Goal: Information Seeking & Learning: Learn about a topic

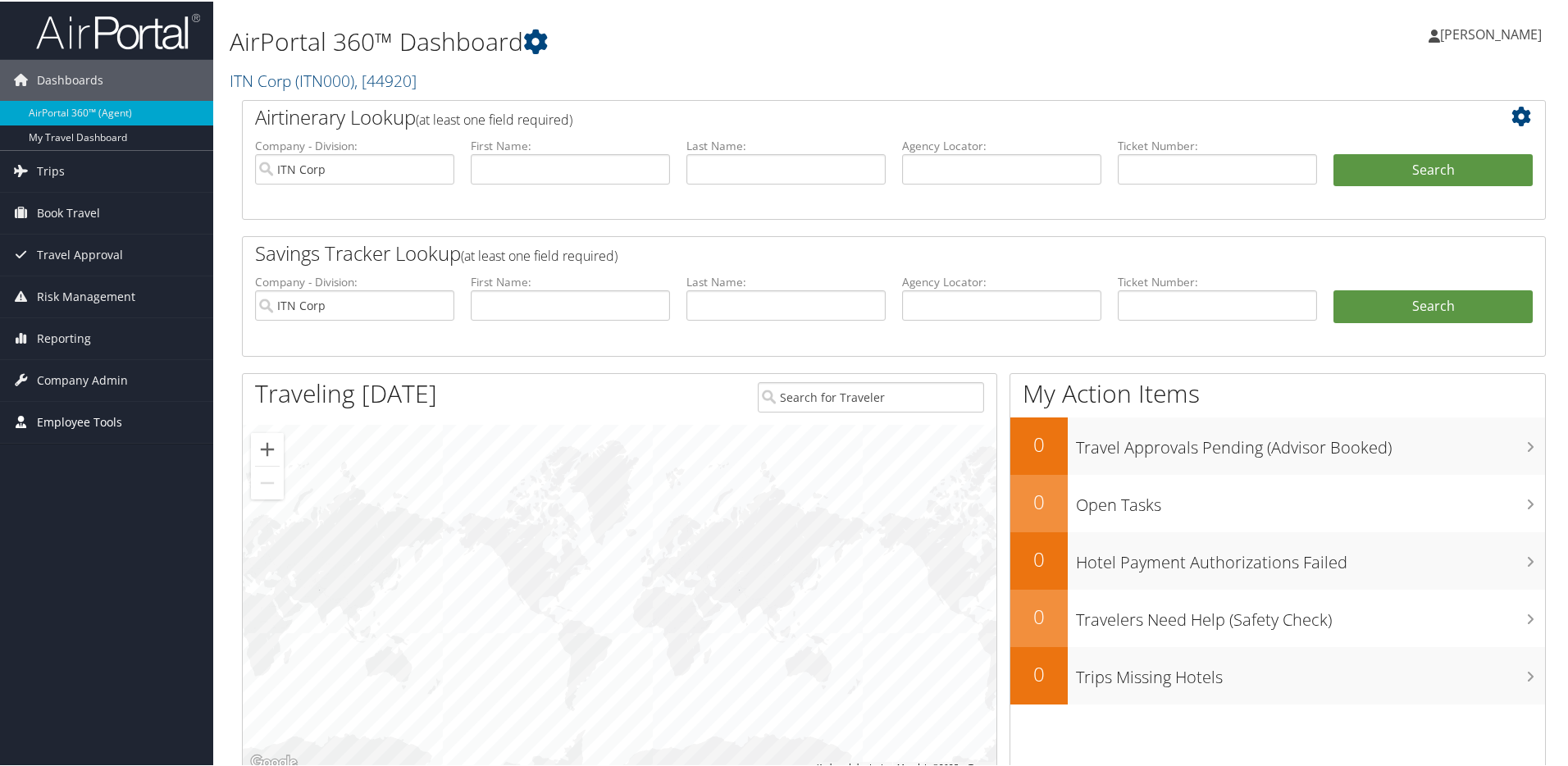
click at [68, 416] on span "Employee Tools" at bounding box center [79, 420] width 86 height 41
click at [74, 501] on link "Carrier Contracts" at bounding box center [106, 503] width 213 height 25
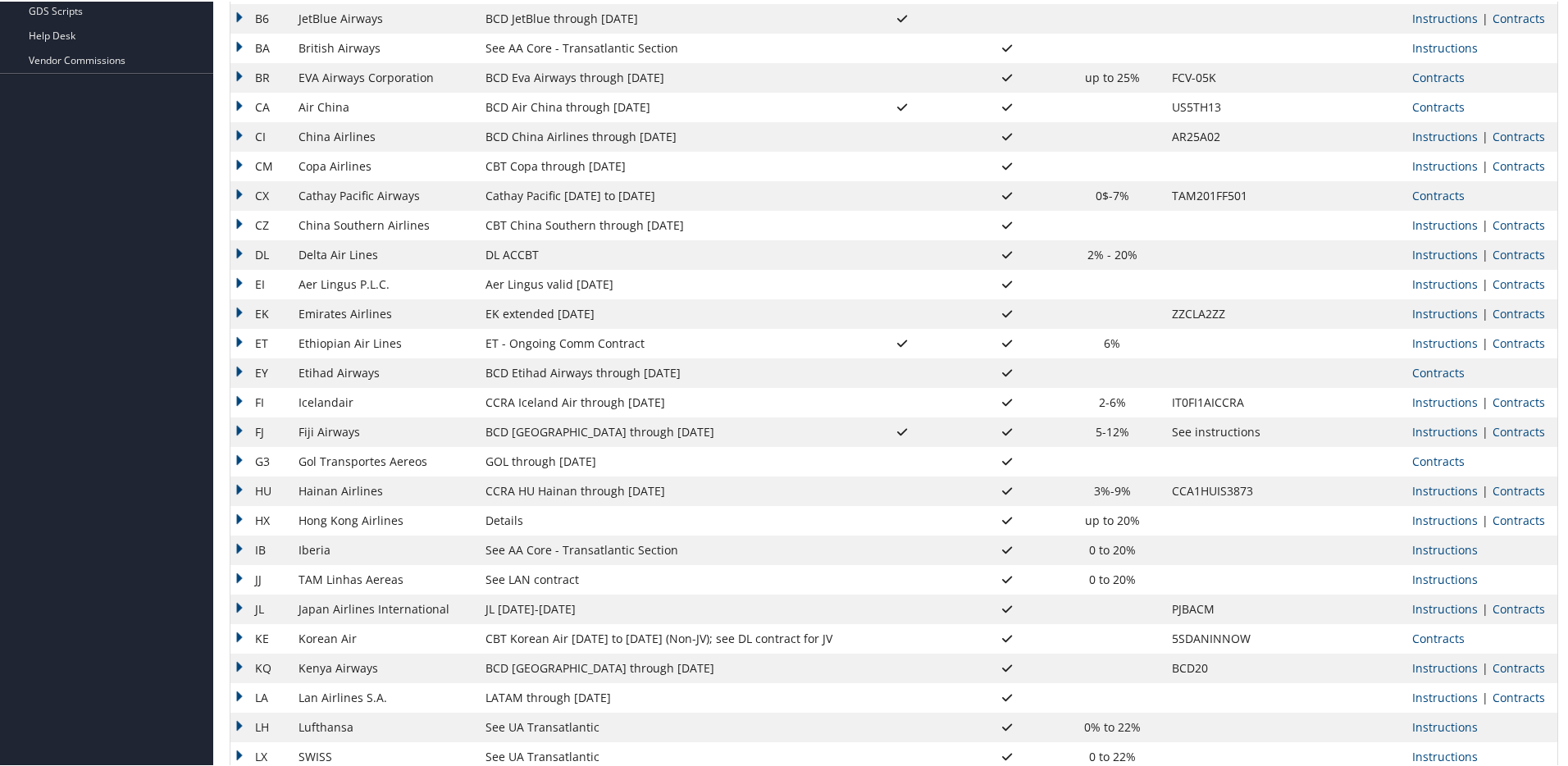
scroll to position [531, 0]
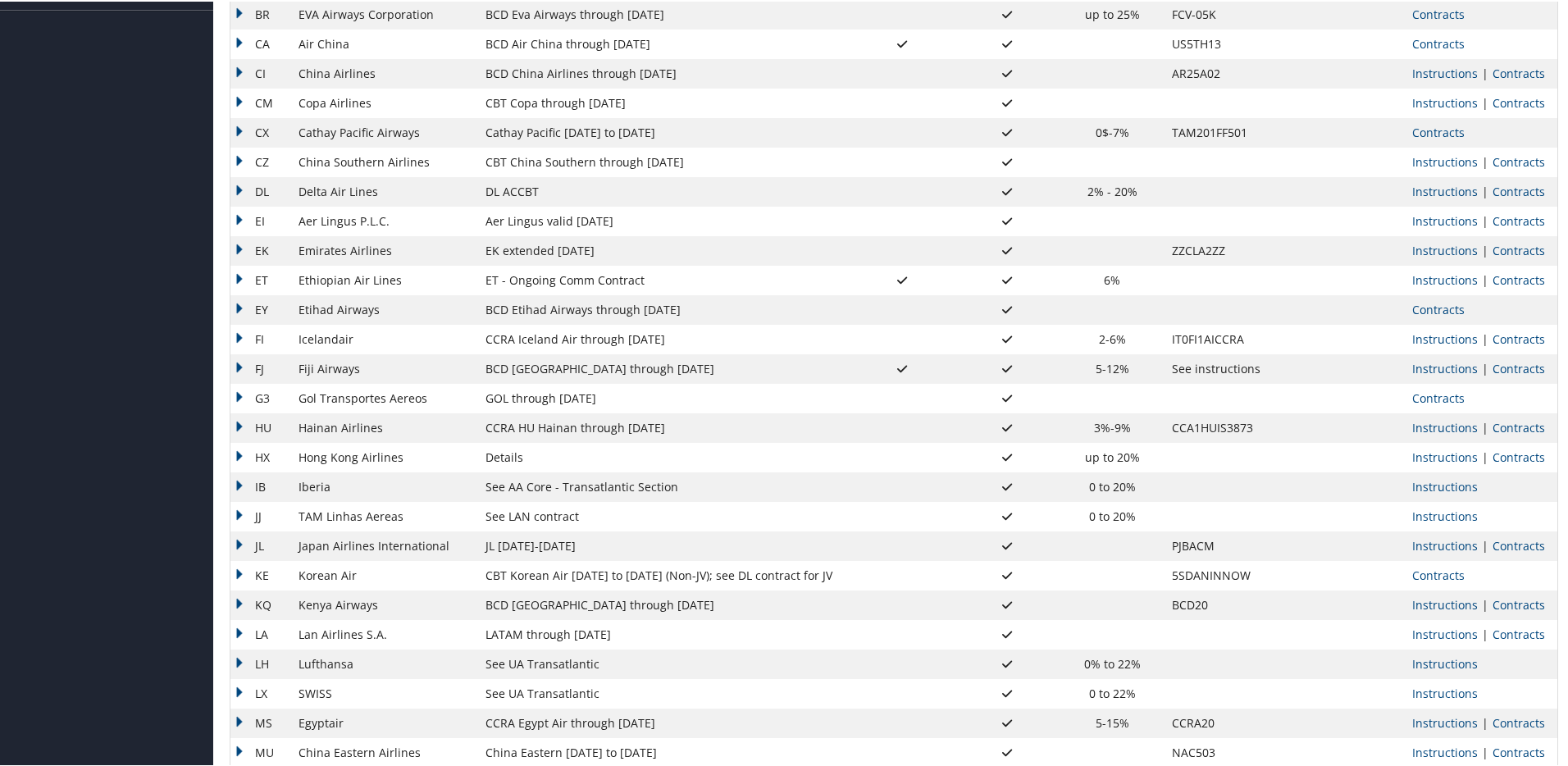
click at [239, 186] on td "DL" at bounding box center [260, 190] width 60 height 30
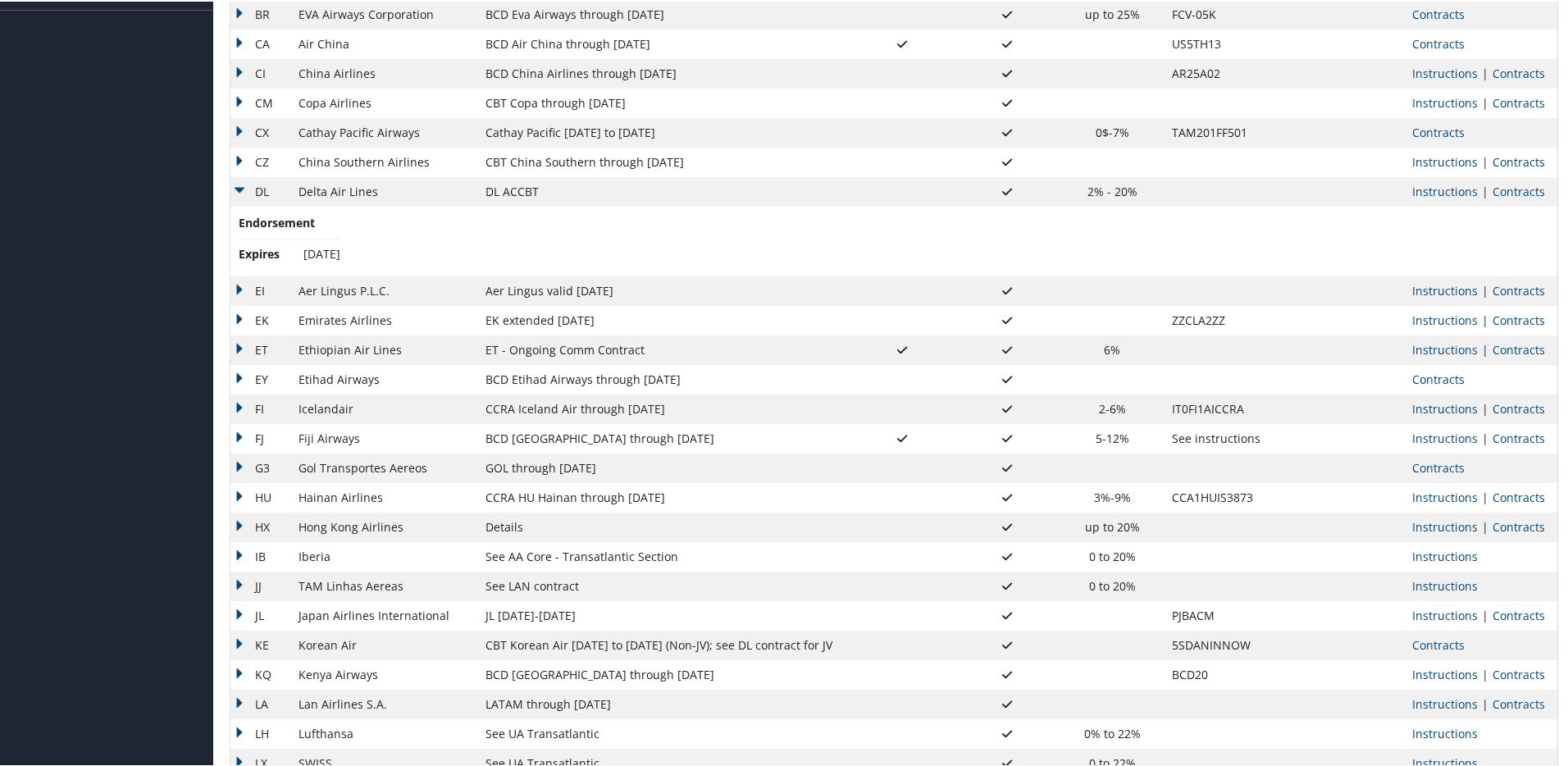
click at [237, 187] on td "DL" at bounding box center [260, 190] width 60 height 30
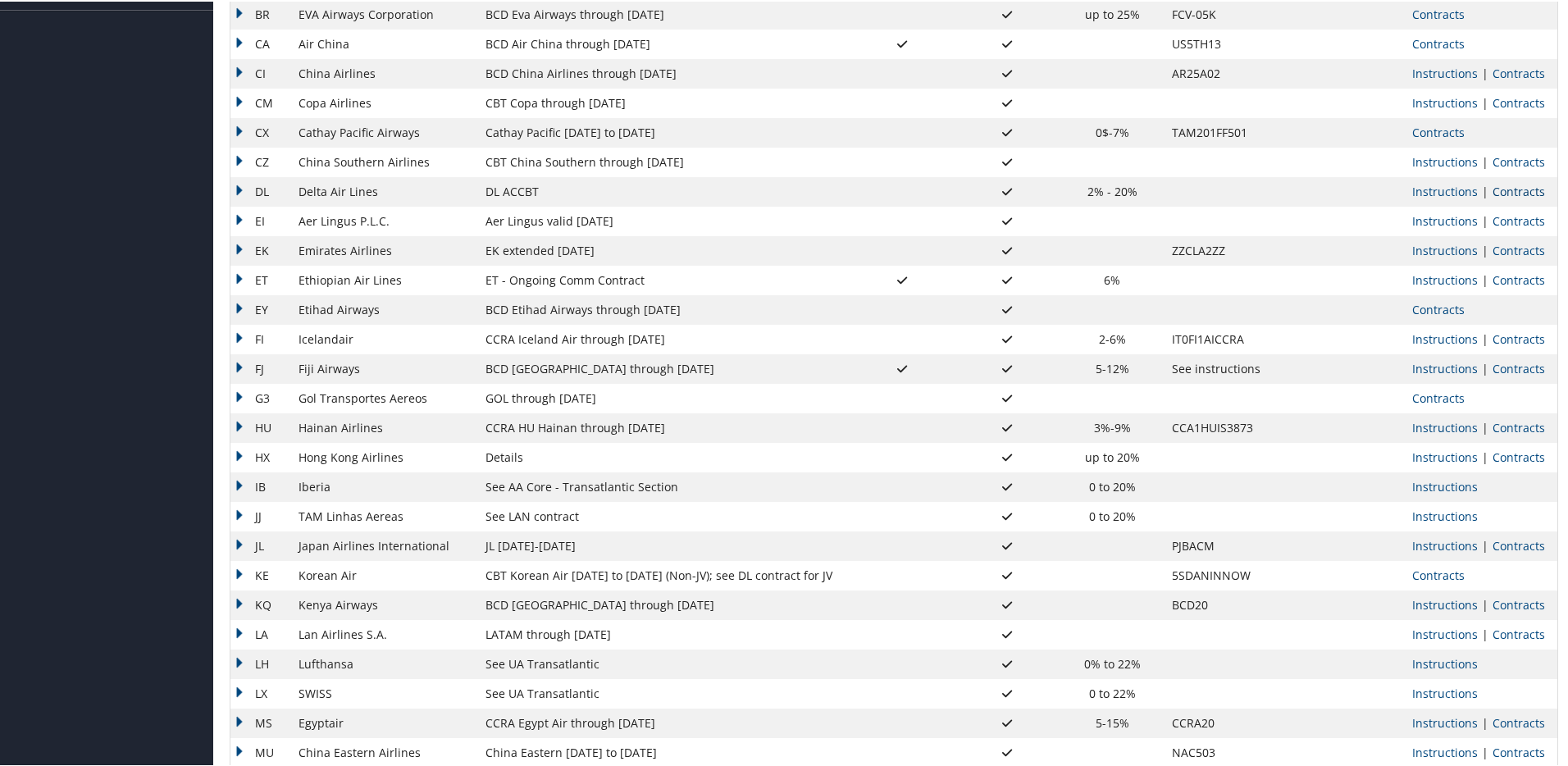
click at [1506, 190] on link "Contracts" at bounding box center [1519, 190] width 52 height 15
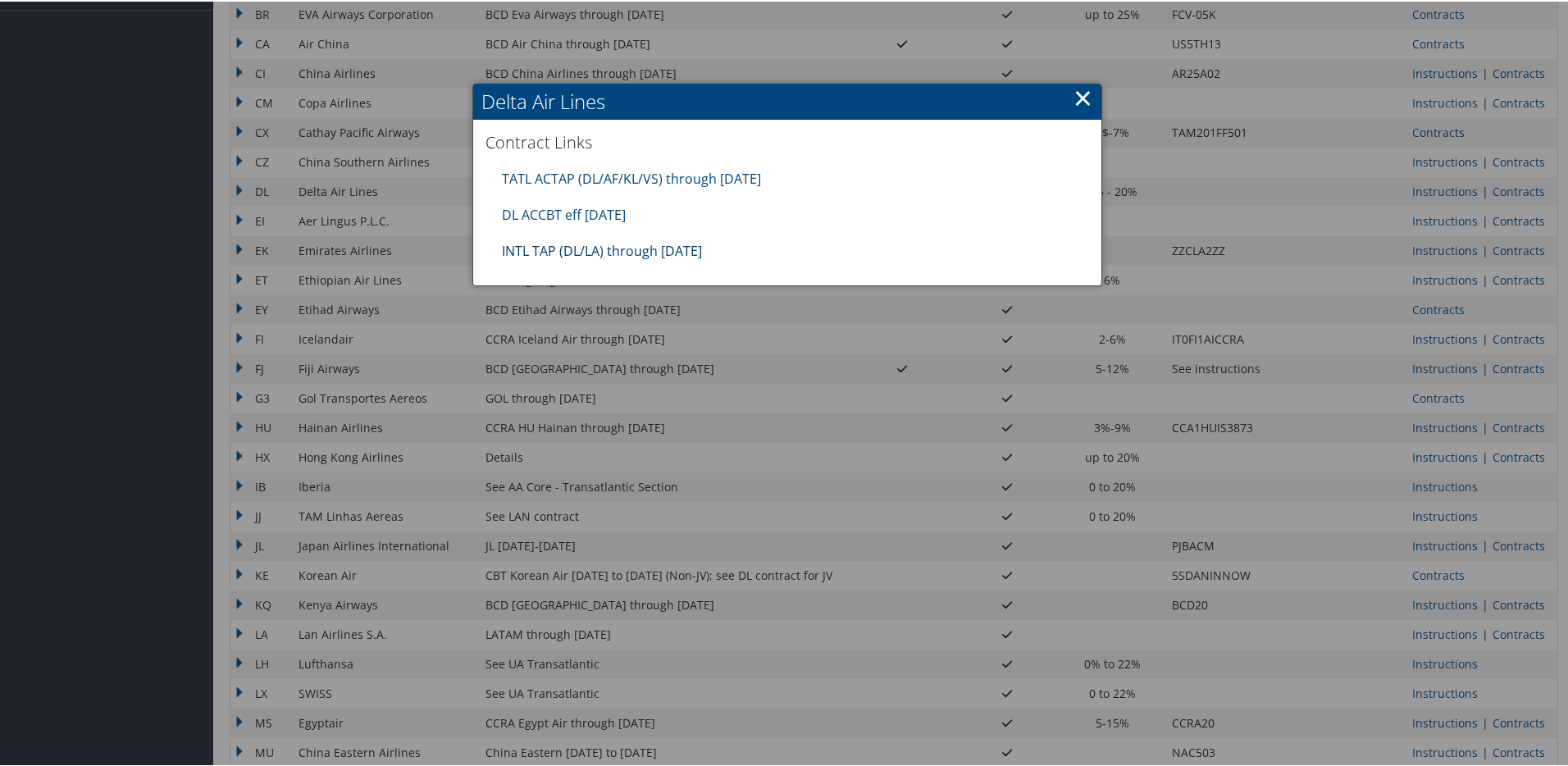
click at [625, 251] on link "INTL TAP (DL/LA) through [DATE]" at bounding box center [602, 249] width 200 height 18
click at [639, 249] on link "INTL TAP (DL/LA) through [DATE]" at bounding box center [602, 249] width 200 height 18
click at [625, 174] on link "TATL ACTAP (DL/AF/KL/VS) through [DATE]" at bounding box center [631, 176] width 259 height 18
click at [595, 213] on link "DL ACCBT eff [DATE]" at bounding box center [564, 213] width 124 height 18
click at [589, 249] on link "INTL TAP (DL/LA) through [DATE]" at bounding box center [602, 249] width 200 height 18
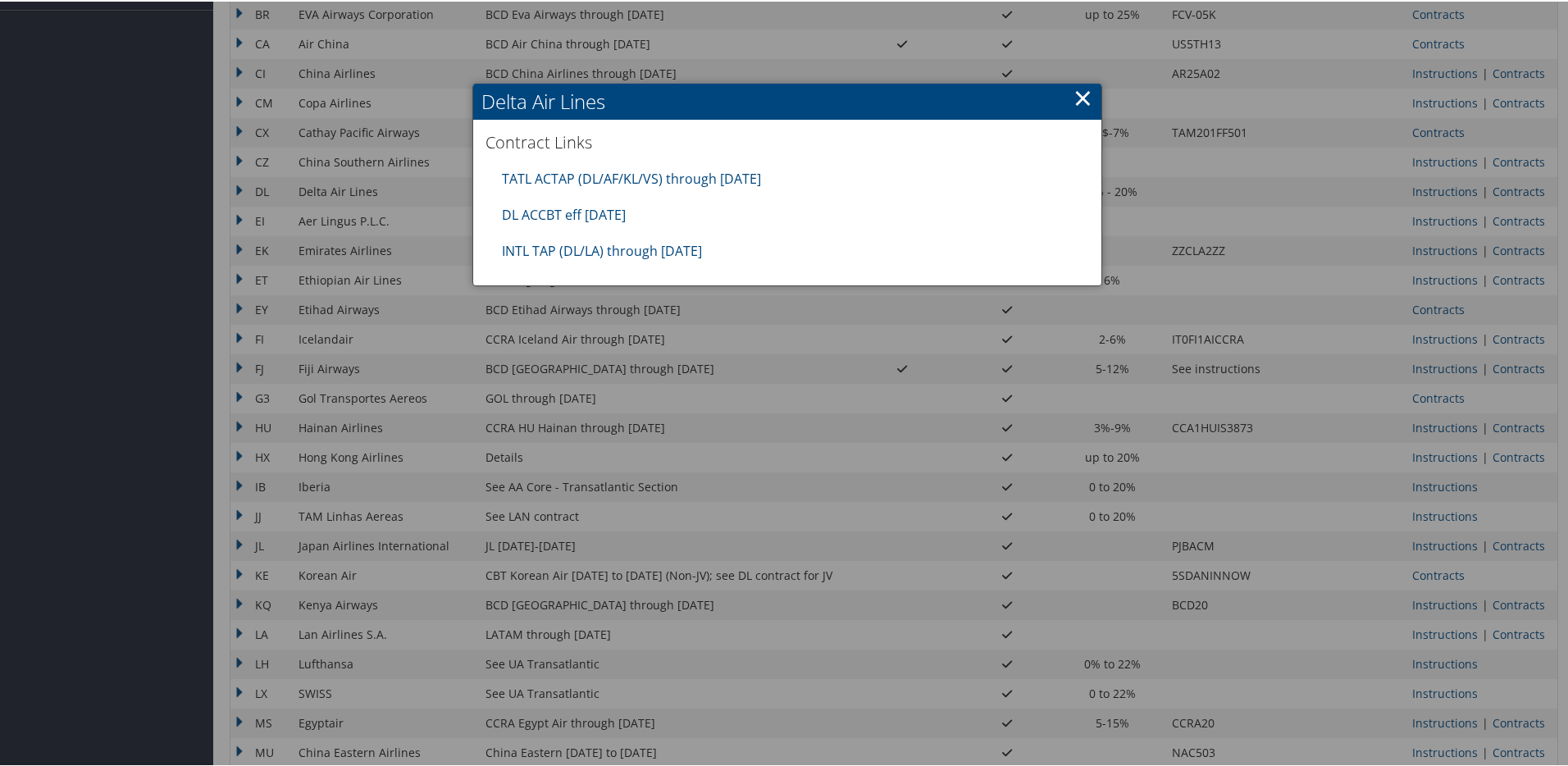
click at [1074, 96] on link "×" at bounding box center [1083, 96] width 19 height 33
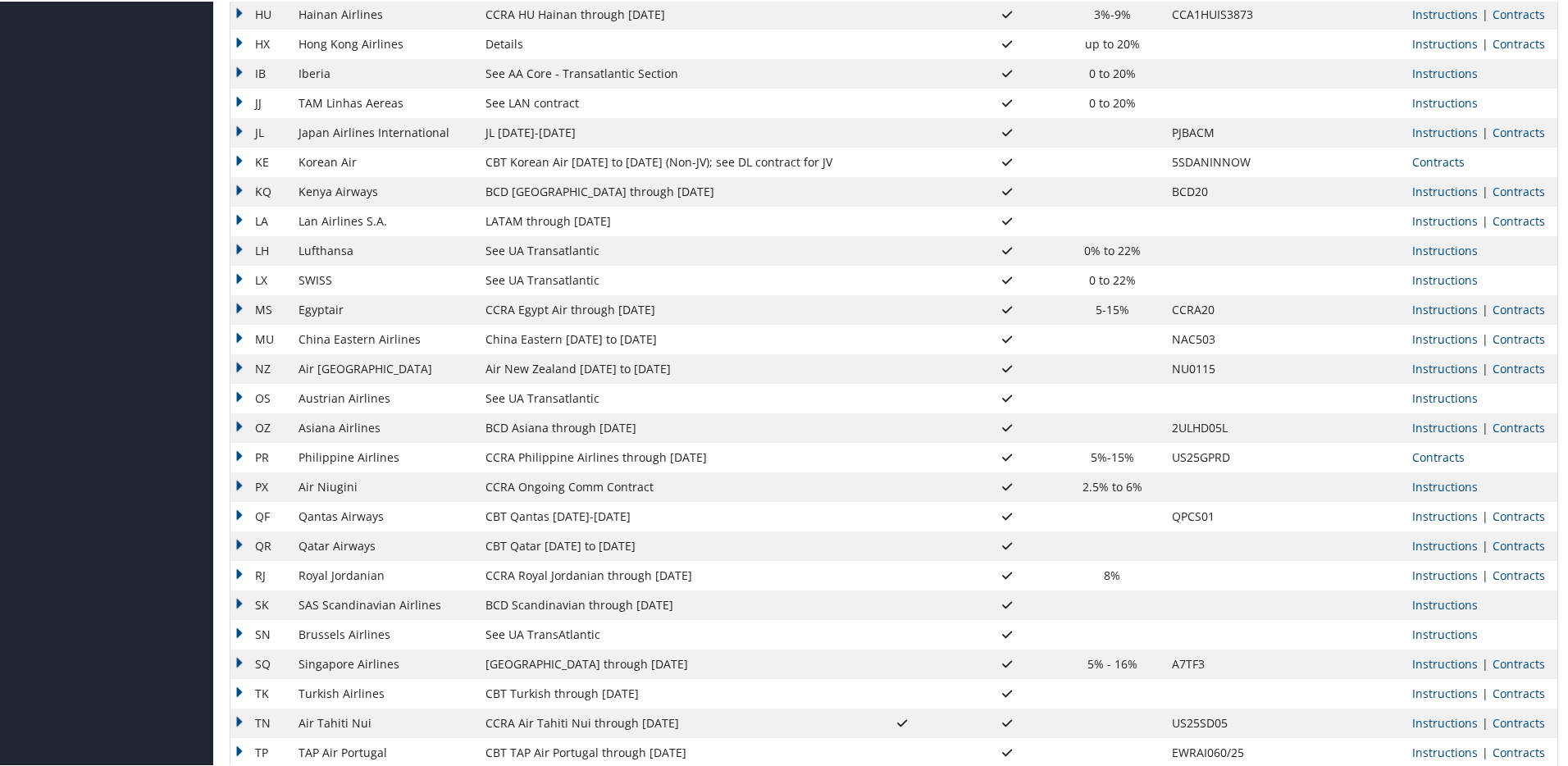
scroll to position [947, 0]
click at [1512, 509] on link "Contracts" at bounding box center [1519, 512] width 52 height 15
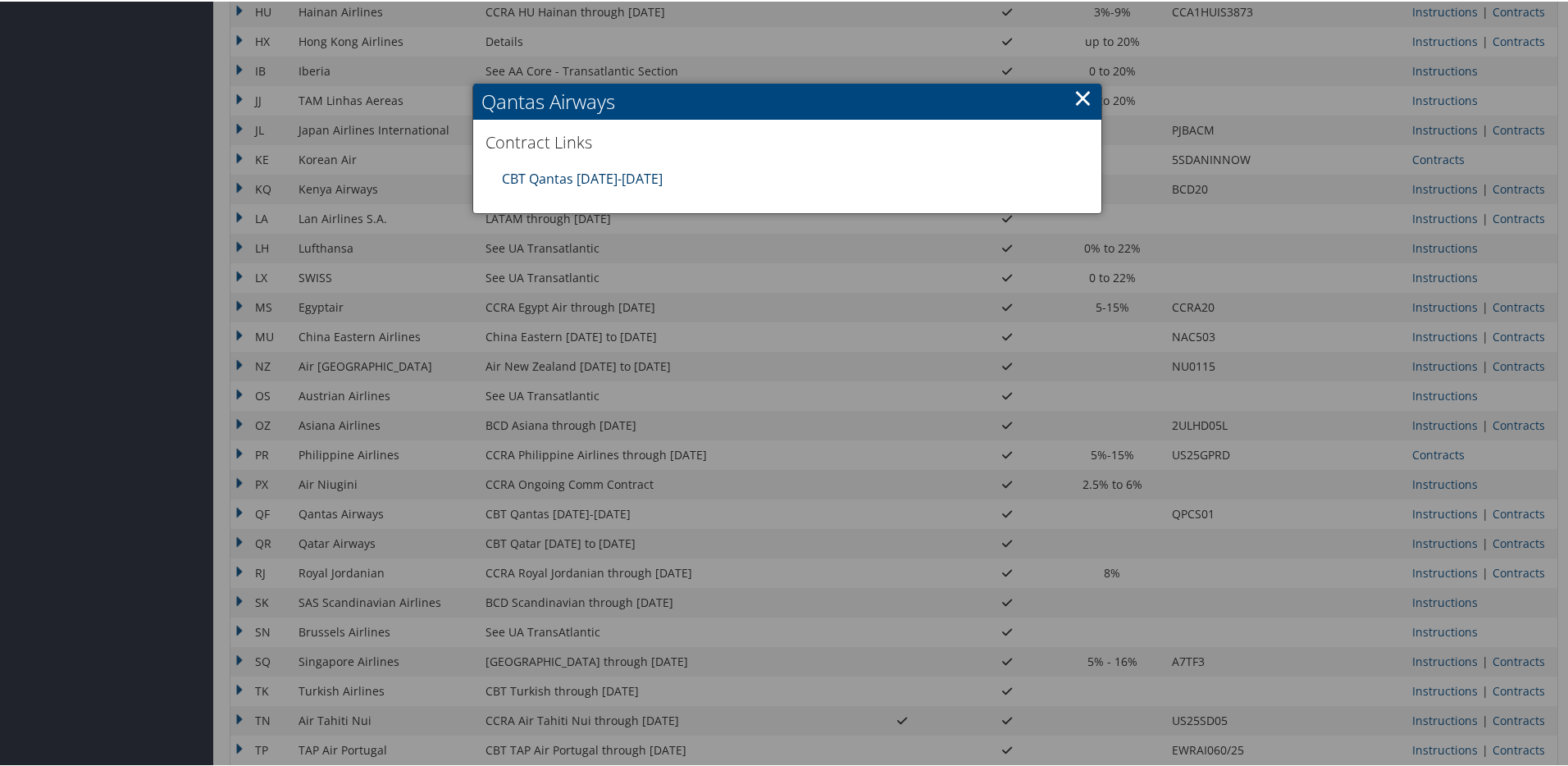
click at [602, 179] on link "CBT Qantas [DATE]-[DATE]" at bounding box center [582, 176] width 161 height 18
click at [1080, 96] on link "×" at bounding box center [1083, 96] width 19 height 33
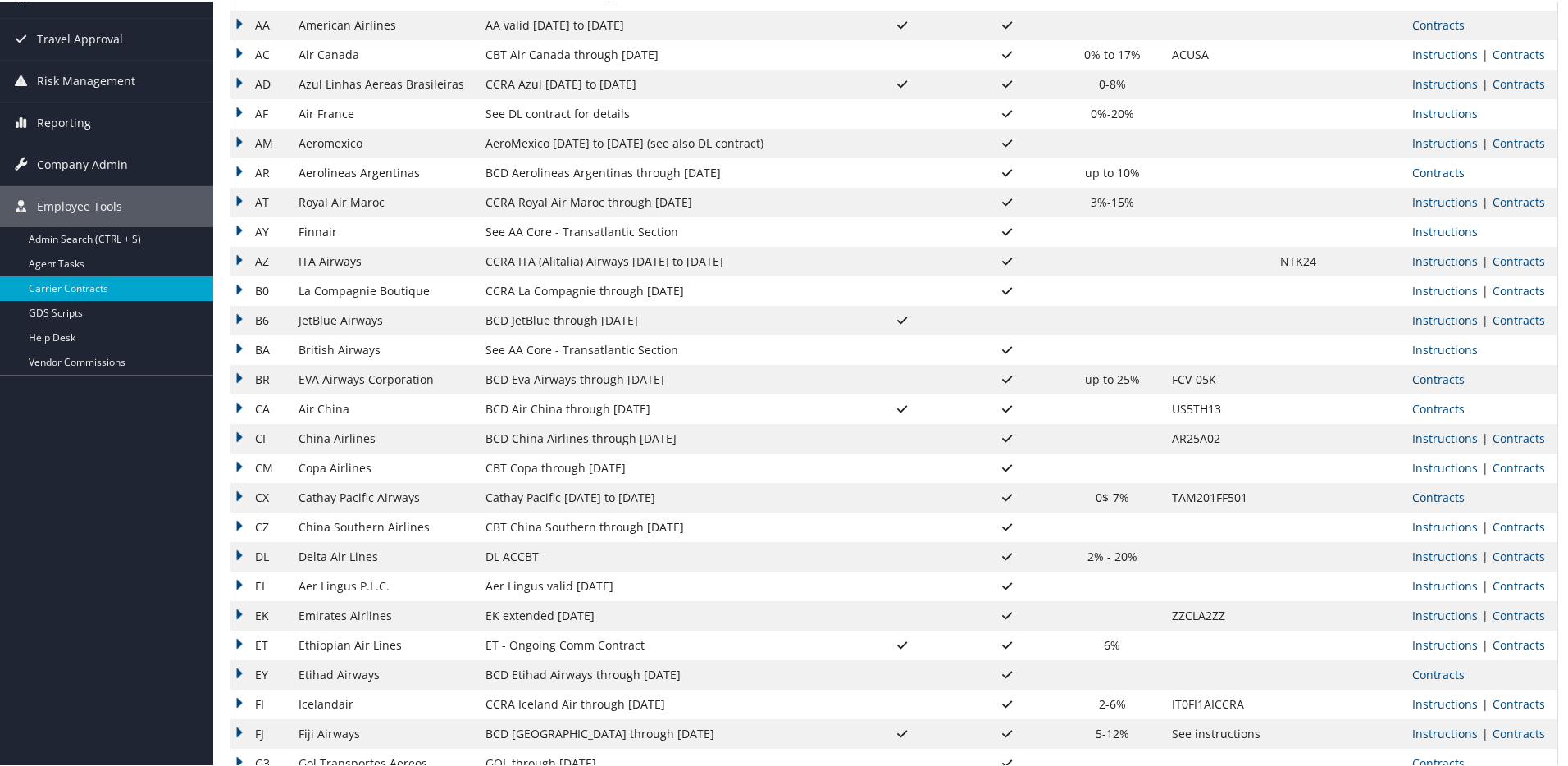
scroll to position [179, 0]
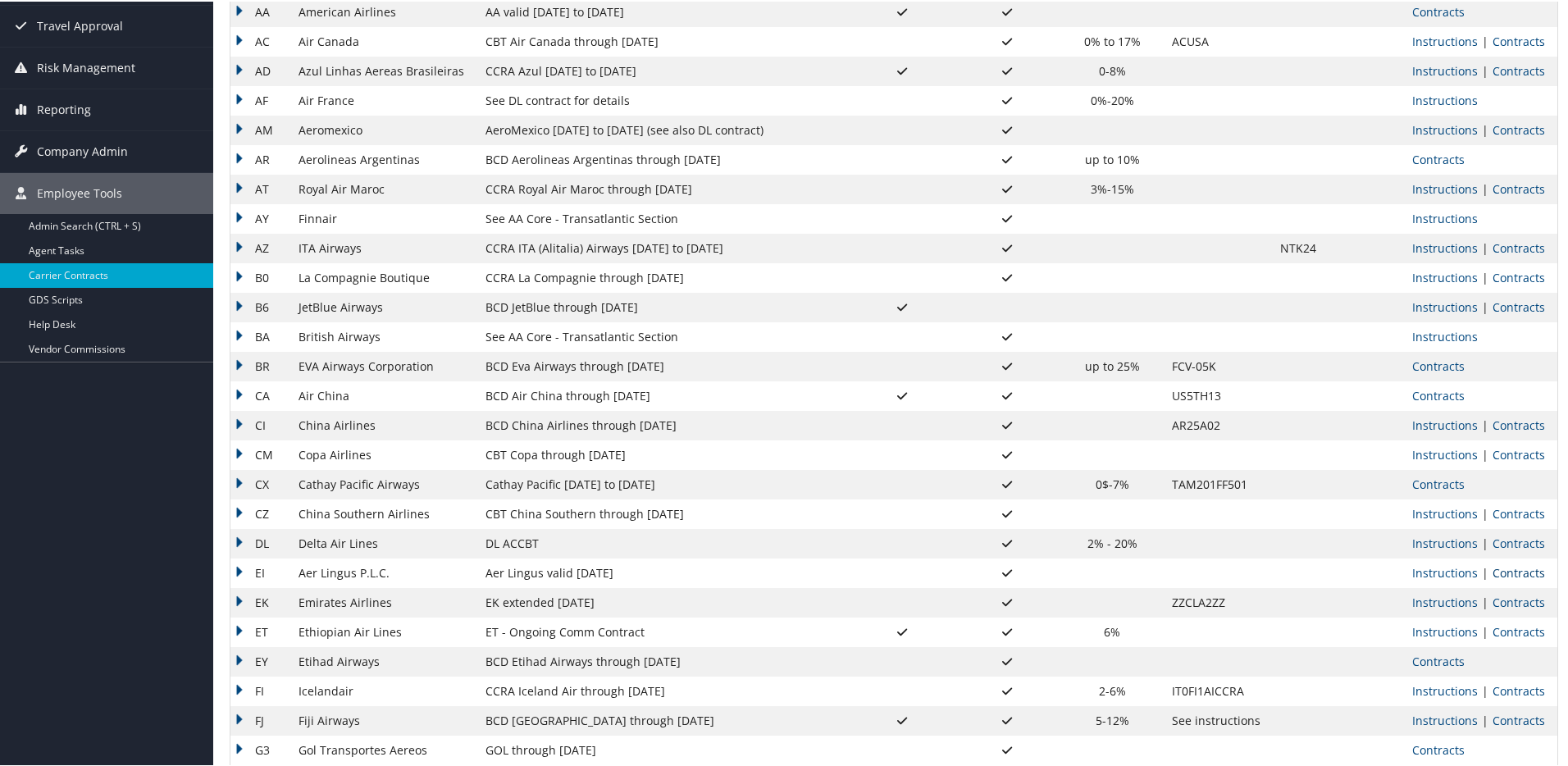
click at [1494, 569] on link "Contracts" at bounding box center [1519, 571] width 52 height 15
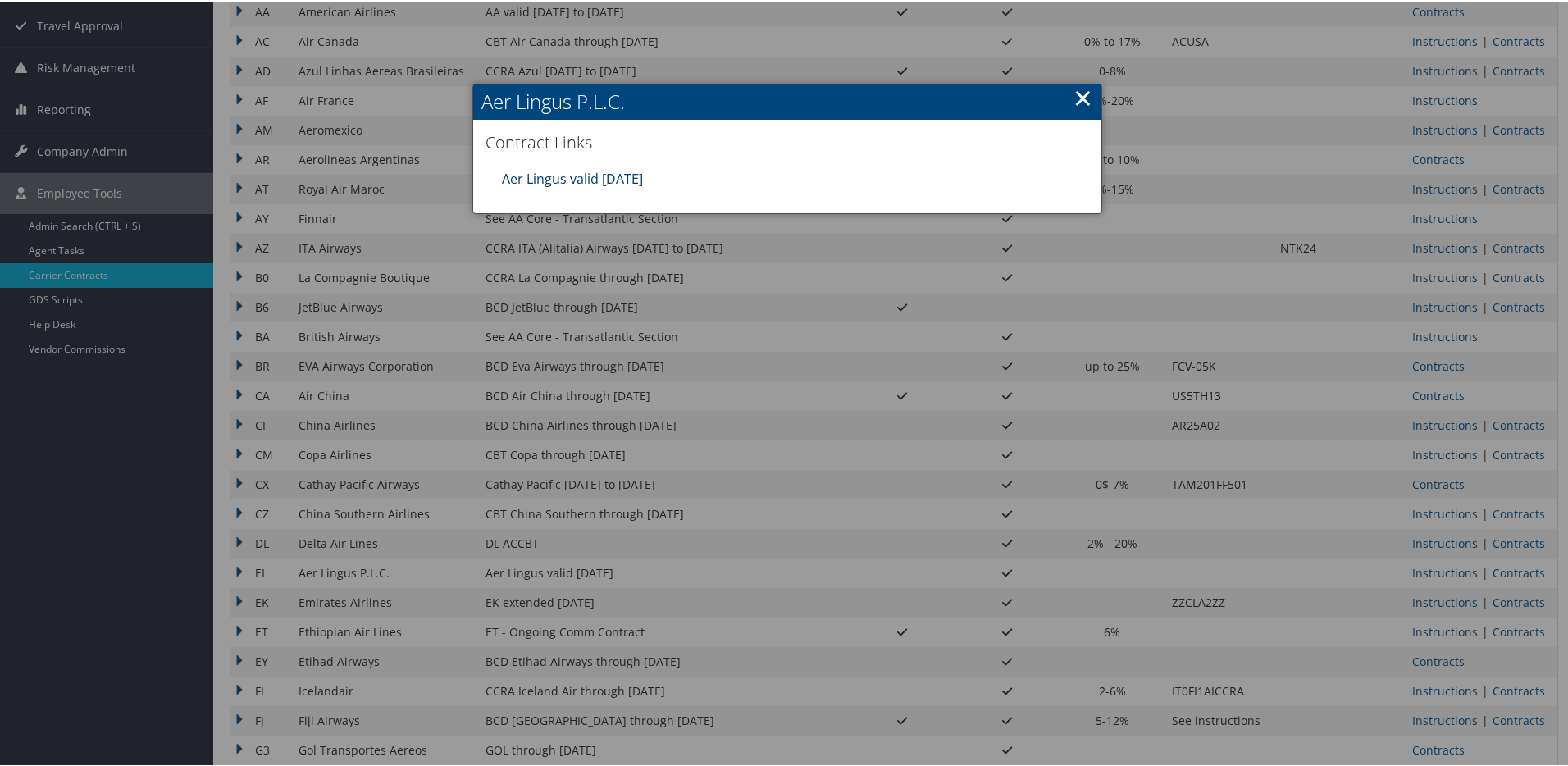
click at [587, 178] on link "Aer Lingus valid [DATE]" at bounding box center [572, 176] width 141 height 18
click at [1077, 92] on link "×" at bounding box center [1083, 96] width 19 height 33
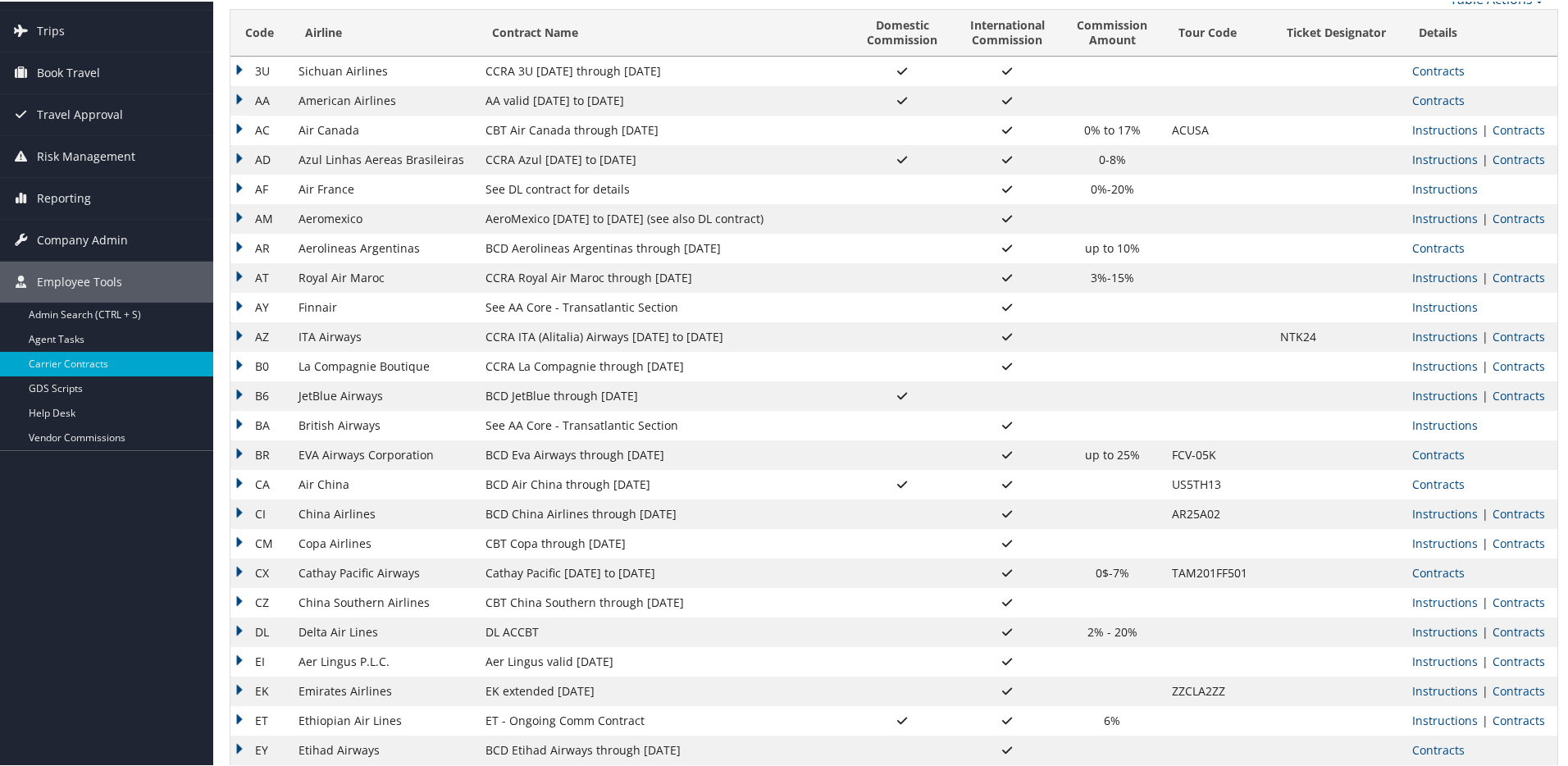
scroll to position [0, 0]
